Goal: Task Accomplishment & Management: Manage account settings

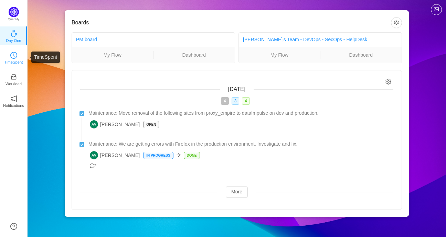
click at [16, 64] on p "TimeSpent" at bounding box center [13, 62] width 19 height 6
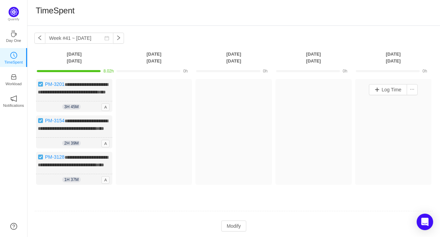
scroll to position [43, 0]
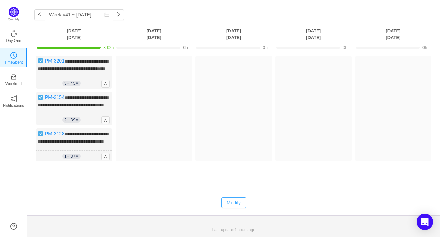
click at [234, 202] on button "Modify" at bounding box center [233, 202] width 25 height 11
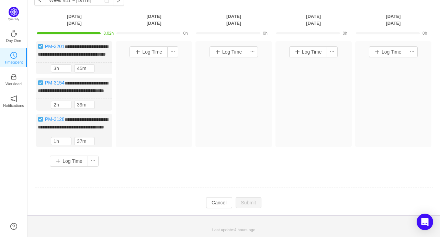
scroll to position [57, 0]
click at [99, 101] on button "button" at bounding box center [101, 105] width 8 height 8
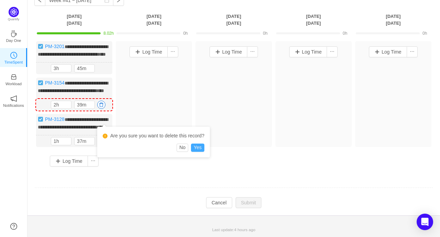
click at [195, 144] on button "Yes" at bounding box center [197, 148] width 13 height 8
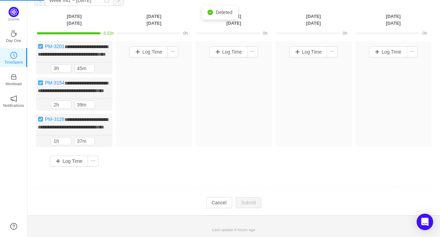
scroll to position [14, 0]
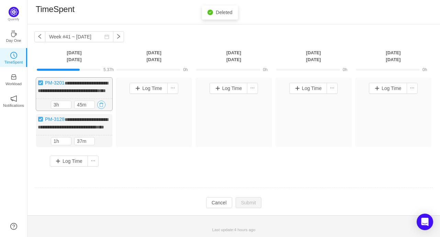
click at [102, 101] on button "button" at bounding box center [101, 105] width 8 height 8
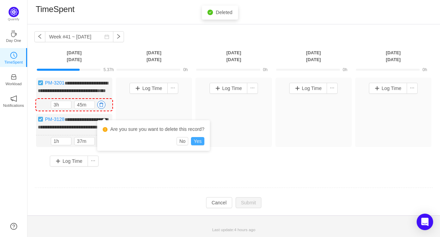
click at [194, 137] on button "Yes" at bounding box center [197, 141] width 13 height 8
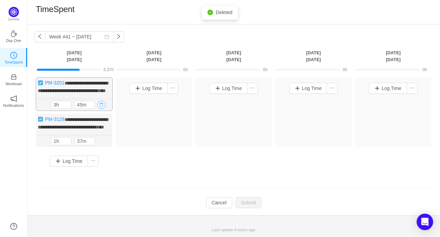
click at [102, 101] on button "button" at bounding box center [101, 105] width 8 height 8
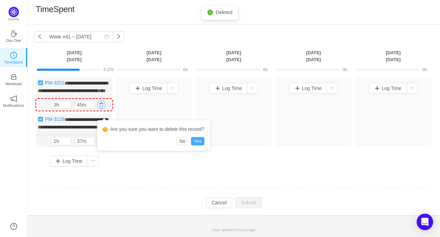
click at [194, 137] on button "Yes" at bounding box center [197, 141] width 13 height 8
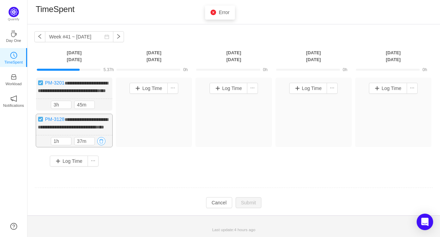
click at [101, 141] on button "button" at bounding box center [101, 141] width 8 height 8
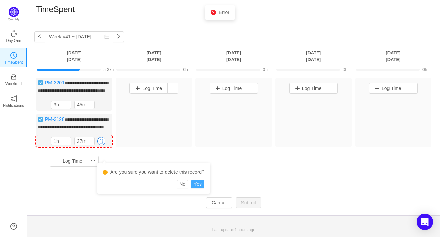
click at [196, 180] on button "Yes" at bounding box center [197, 184] width 13 height 8
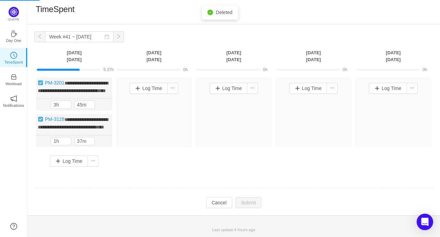
scroll to position [0, 0]
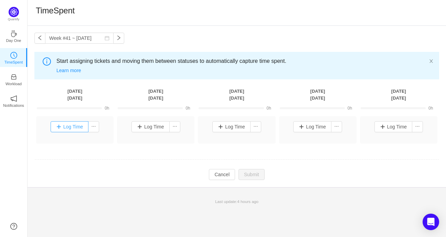
click at [66, 124] on button "Log Time" at bounding box center [70, 126] width 38 height 11
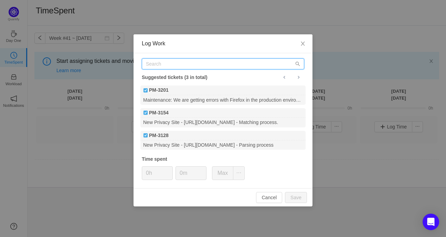
click at [191, 65] on input "text" at bounding box center [223, 63] width 162 height 11
paste input "PM-3187 3"
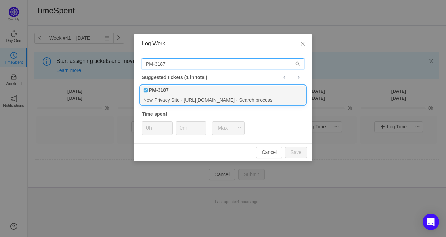
type input "PM-3187"
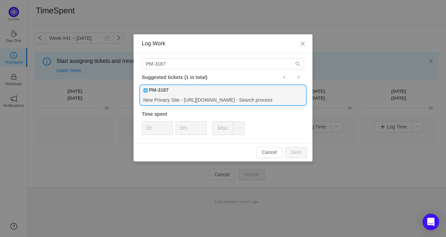
click at [176, 98] on div "New Privacy Site - [URL][DOMAIN_NAME] - Search process" at bounding box center [222, 99] width 165 height 9
click at [299, 152] on button "Save" at bounding box center [296, 152] width 22 height 11
type input "0h"
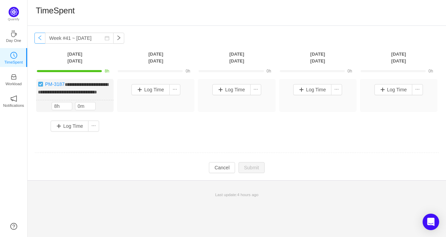
click at [37, 39] on button "button" at bounding box center [39, 38] width 11 height 11
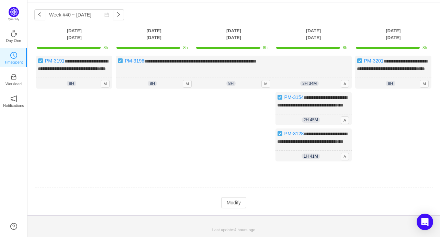
scroll to position [43, 0]
click at [229, 204] on button "Modify" at bounding box center [233, 202] width 25 height 11
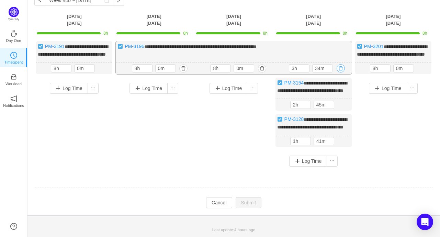
click at [341, 69] on button "button" at bounding box center [341, 68] width 8 height 8
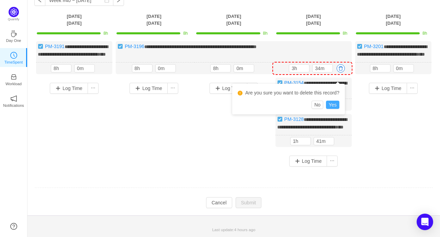
click at [336, 101] on button "Yes" at bounding box center [332, 105] width 13 height 8
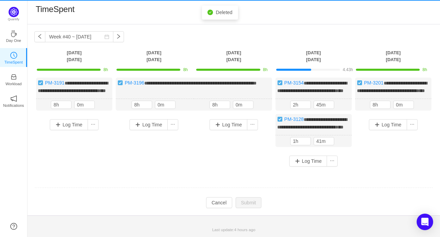
scroll to position [14, 0]
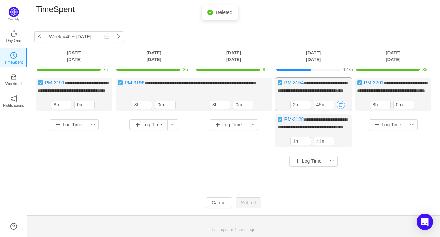
click at [342, 101] on button "button" at bounding box center [341, 105] width 8 height 8
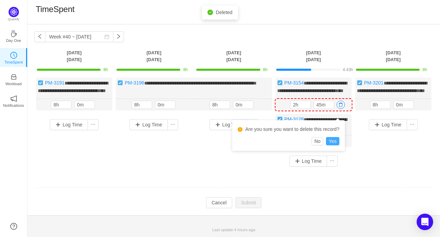
click at [335, 137] on button "Yes" at bounding box center [332, 141] width 13 height 8
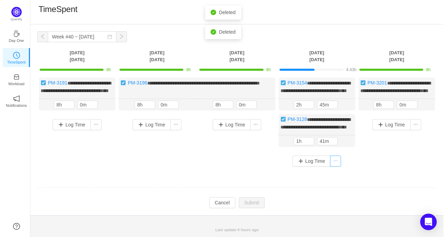
scroll to position [0, 0]
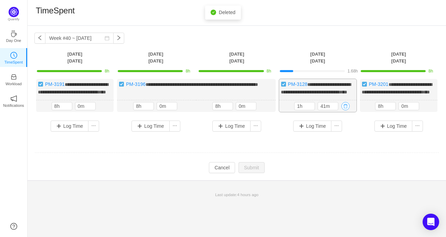
click at [347, 110] on button "button" at bounding box center [345, 106] width 8 height 8
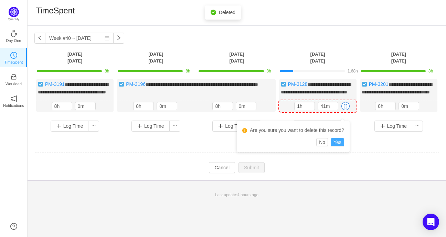
click at [338, 141] on button "Yes" at bounding box center [336, 142] width 13 height 8
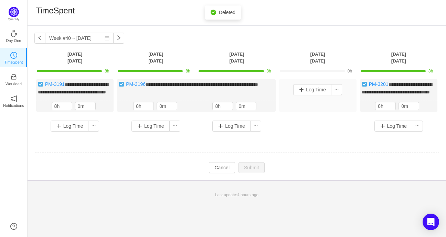
click at [286, 137] on div "**********" at bounding box center [236, 108] width 404 height 58
click at [113, 39] on button "button" at bounding box center [118, 38] width 11 height 11
type input "Week #41 ~ [DATE]"
